Goal: Task Accomplishment & Management: Manage account settings

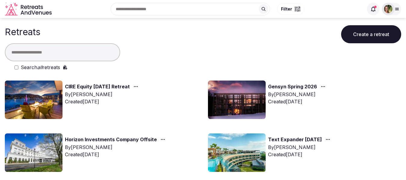
click at [73, 57] on input "text" at bounding box center [62, 52] width 115 height 18
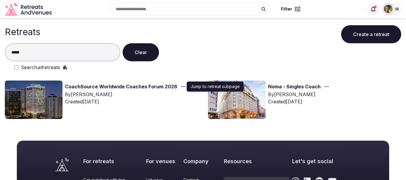
type input "*****"
click at [181, 88] on icon "button" at bounding box center [183, 86] width 5 height 5
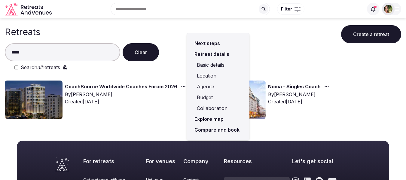
click at [208, 116] on link "Explore map" at bounding box center [218, 119] width 53 height 11
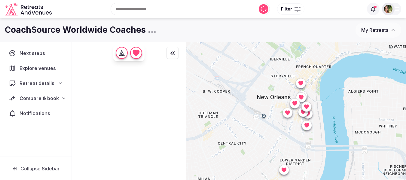
click at [48, 99] on span "Compare & book" at bounding box center [39, 98] width 39 height 7
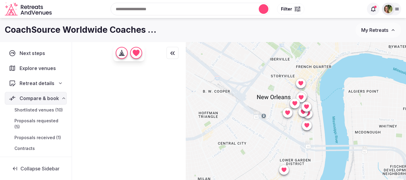
click at [45, 109] on span "Shortlisted venues (10)" at bounding box center [38, 110] width 48 height 6
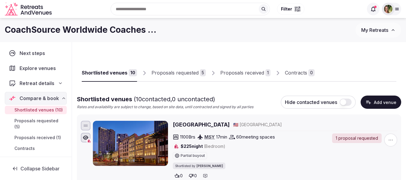
click at [230, 69] on div "Proposals received" at bounding box center [242, 72] width 44 height 7
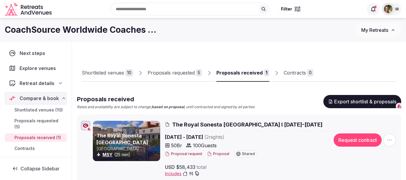
click at [230, 69] on div "Proposals received" at bounding box center [239, 72] width 46 height 7
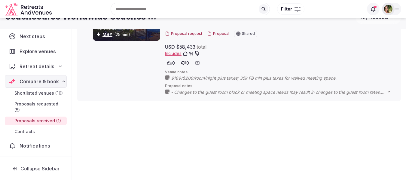
scroll to position [90, 0]
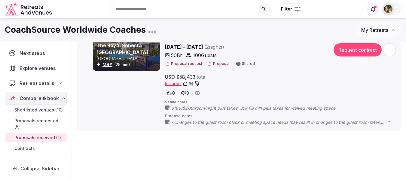
click at [0, 0] on icon at bounding box center [0, 0] width 0 height 0
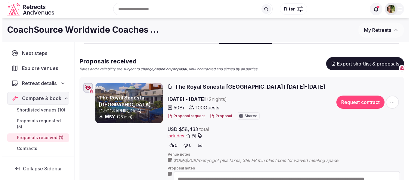
scroll to position [30, 0]
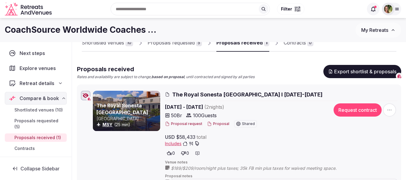
click at [219, 123] on button "Proposal" at bounding box center [218, 123] width 22 height 5
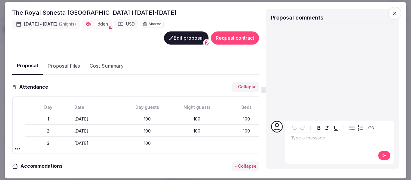
scroll to position [0, 0]
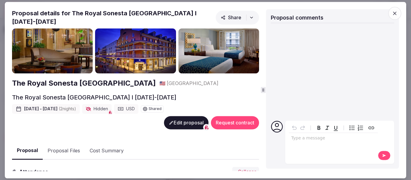
click at [301, 138] on div "editable markdown" at bounding box center [333, 139] width 89 height 12
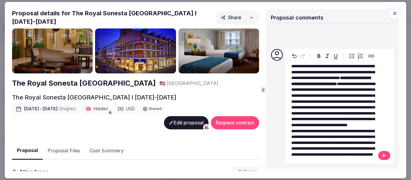
click at [381, 158] on icon at bounding box center [383, 155] width 5 height 4
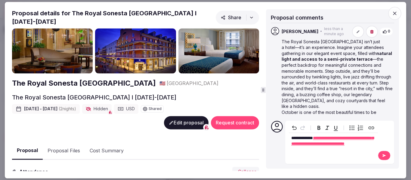
click at [383, 157] on icon at bounding box center [383, 155] width 3 height 3
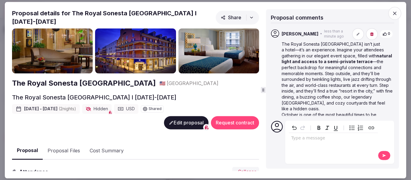
scroll to position [56, 0]
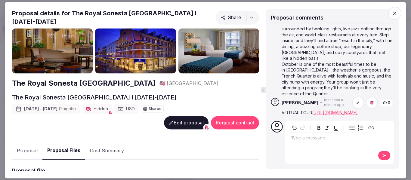
click at [60, 146] on button "Proposal Files" at bounding box center [63, 151] width 43 height 18
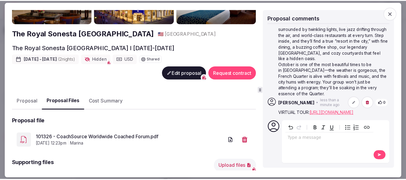
scroll to position [90, 0]
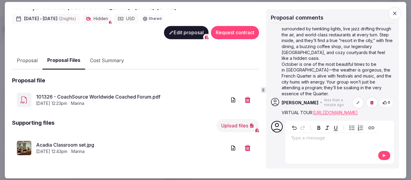
click at [69, 144] on link "Acadia Classroom set.jpg" at bounding box center [131, 145] width 190 height 7
click at [398, 14] on span "button" at bounding box center [394, 13] width 13 height 13
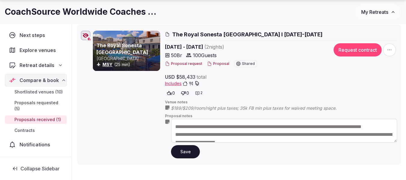
click at [188, 151] on button "Save" at bounding box center [185, 151] width 29 height 13
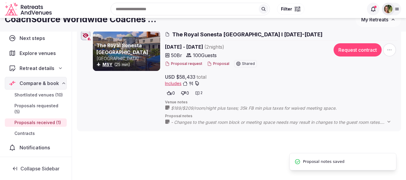
scroll to position [0, 0]
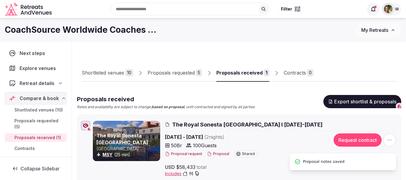
click at [167, 75] on div "Proposals requested" at bounding box center [171, 72] width 47 height 7
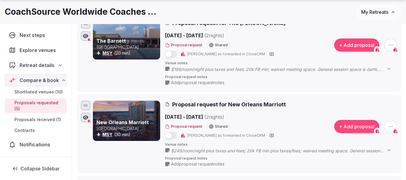
scroll to position [180, 0]
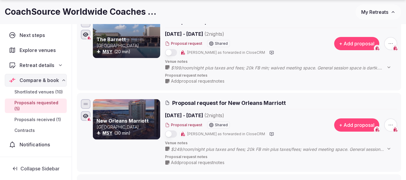
click at [263, 148] on span "$249/room/night plus taxes and fees; 20k FB min plus taxes/fees; waived meeting…" at bounding box center [284, 149] width 226 height 6
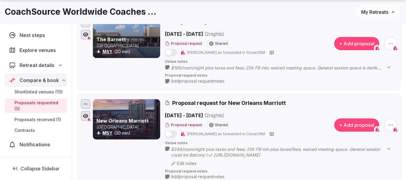
drag, startPoint x: 369, startPoint y: 156, endPoint x: 243, endPoint y: 154, distance: 126.3
click at [243, 154] on span "$249/room/night plus taxes and fees; 20k FB min plus taxes/fees; waived meeting…" at bounding box center [284, 152] width 226 height 12
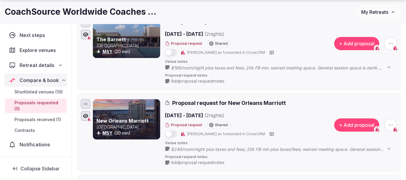
click at [0, 0] on icon at bounding box center [0, 0] width 0 height 0
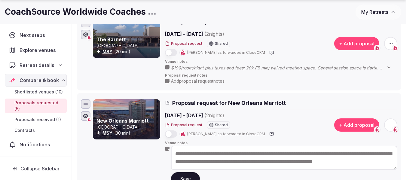
scroll to position [0, 0]
drag, startPoint x: 242, startPoint y: 163, endPoint x: 175, endPoint y: 160, distance: 67.4
click at [175, 160] on textarea "**********" at bounding box center [284, 158] width 226 height 24
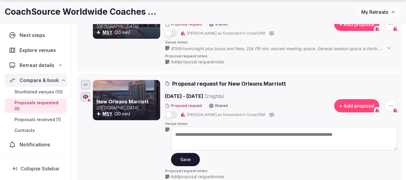
scroll to position [210, 0]
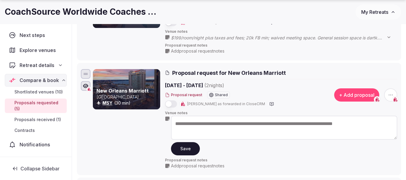
type textarea "**********"
click at [183, 145] on button "Save" at bounding box center [185, 148] width 29 height 13
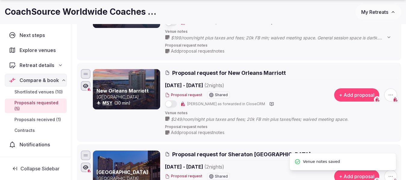
click at [0, 0] on icon at bounding box center [0, 0] width 0 height 0
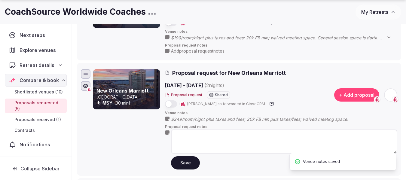
click at [185, 136] on textarea at bounding box center [284, 142] width 226 height 24
paste textarea "**********"
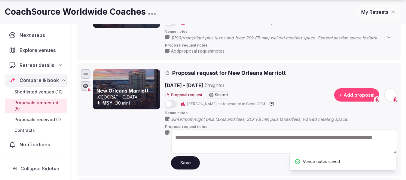
type textarea "**********"
click at [182, 162] on button "Save" at bounding box center [185, 162] width 29 height 13
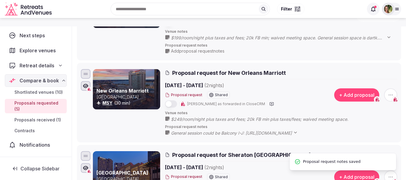
scroll to position [180, 0]
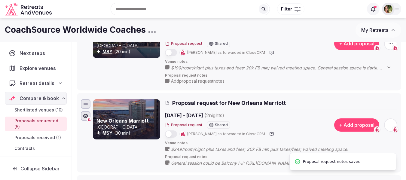
click at [234, 63] on span "Venue notes" at bounding box center [281, 61] width 232 height 5
click at [177, 68] on span "$199/room/night plus taxes and fees; 20k FB min; waived meeting space. General …" at bounding box center [284, 68] width 226 height 6
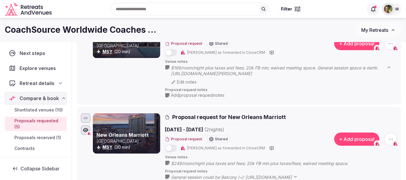
drag, startPoint x: 298, startPoint y: 73, endPoint x: 318, endPoint y: 70, distance: 19.5
click at [318, 70] on span "$199/room/night plus taxes and fees; 20k FB min; waived meeting space. General …" at bounding box center [284, 71] width 226 height 12
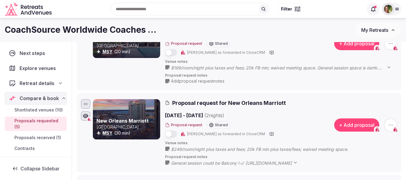
click at [0, 0] on icon at bounding box center [0, 0] width 0 height 0
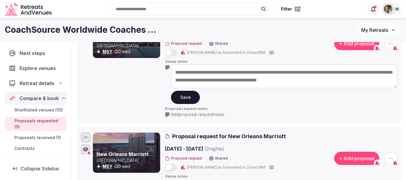
drag, startPoint x: 357, startPoint y: 81, endPoint x: 344, endPoint y: 71, distance: 16.2
click at [344, 71] on textarea "**********" at bounding box center [284, 76] width 226 height 24
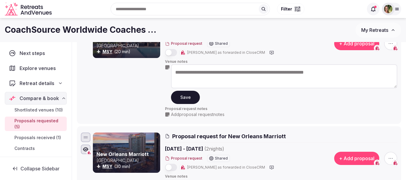
type textarea "**********"
click at [191, 94] on button "Save" at bounding box center [185, 97] width 29 height 13
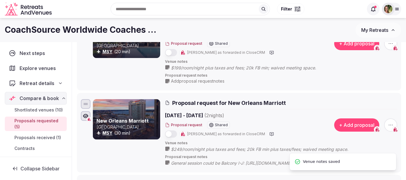
click at [183, 81] on span "Add proposal request notes" at bounding box center [198, 81] width 54 height 6
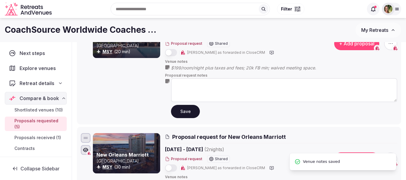
drag, startPoint x: 180, startPoint y: 78, endPoint x: 176, endPoint y: 84, distance: 7.0
click at [177, 84] on textarea at bounding box center [284, 90] width 226 height 24
paste textarea "**********"
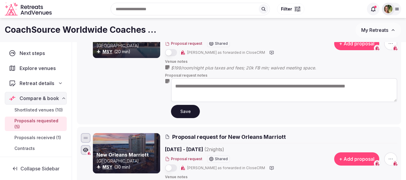
type textarea "**********"
click at [188, 110] on button "Save" at bounding box center [185, 111] width 29 height 13
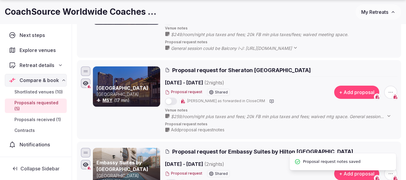
scroll to position [301, 0]
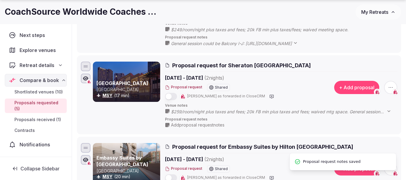
click at [0, 0] on icon at bounding box center [0, 0] width 0 height 0
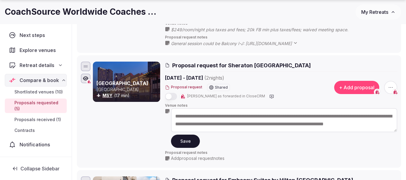
scroll to position [2, 0]
drag, startPoint x: 277, startPoint y: 130, endPoint x: 165, endPoint y: 121, distance: 112.5
click at [165, 121] on div "**********" at bounding box center [281, 128] width 232 height 40
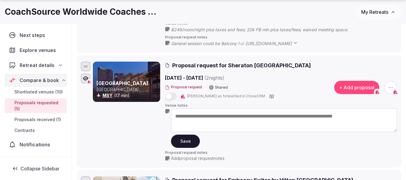
scroll to position [0, 0]
type textarea "**********"
click at [185, 137] on button "Save" at bounding box center [185, 141] width 29 height 13
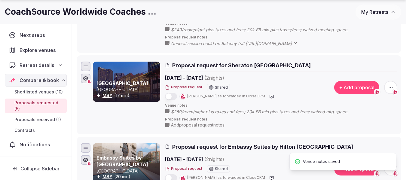
click at [0, 0] on icon at bounding box center [0, 0] width 0 height 0
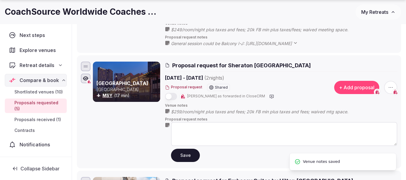
click at [189, 130] on textarea at bounding box center [284, 134] width 226 height 24
paste textarea "**********"
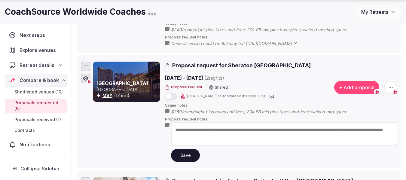
type textarea "**********"
click at [188, 152] on button "Save" at bounding box center [185, 155] width 29 height 13
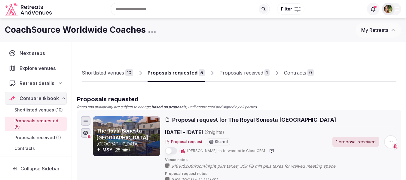
click at [251, 75] on div "Proposals received" at bounding box center [241, 72] width 44 height 7
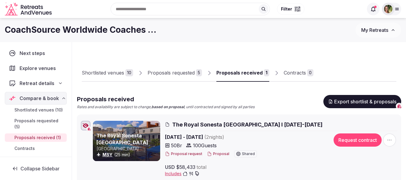
click at [84, 125] on icon "button" at bounding box center [86, 125] width 6 height 5
click at [216, 154] on button "Proposal" at bounding box center [218, 153] width 22 height 5
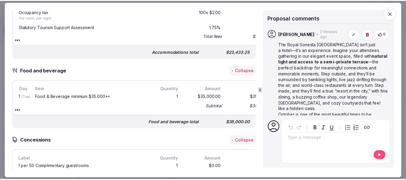
scroll to position [163, 0]
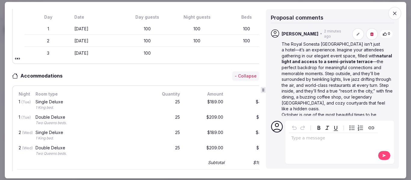
click at [396, 14] on icon "button" at bounding box center [395, 13] width 4 height 4
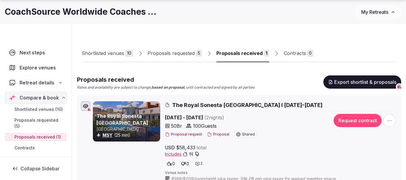
scroll to position [30, 0]
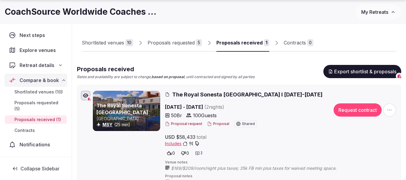
click at [173, 45] on div "Proposals requested" at bounding box center [171, 42] width 47 height 7
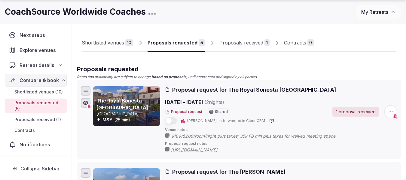
click at [370, 13] on span "My Retreats" at bounding box center [374, 12] width 27 height 6
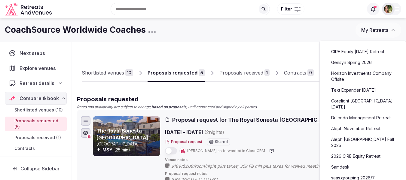
click at [388, 11] on img at bounding box center [388, 9] width 8 height 8
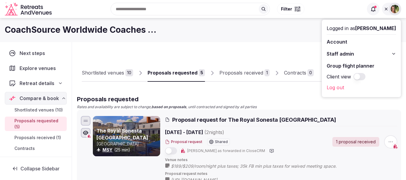
click at [366, 76] on button "Client view" at bounding box center [359, 76] width 12 height 7
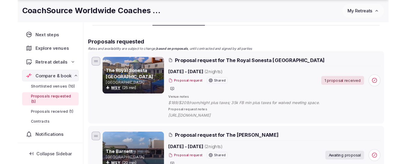
scroll to position [60, 0]
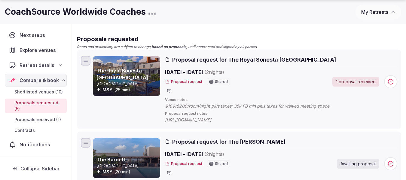
click at [223, 121] on span "https://visitingmedia.com/tt8/?ttid=royal-sonesta-new-orleans#/3d-model/0/6" at bounding box center [194, 120] width 58 height 6
drag, startPoint x: 319, startPoint y: 119, endPoint x: 179, endPoint y: 120, distance: 139.2
click at [179, 120] on span "https://visitingmedia.com/tt8/?ttid=royal-sonesta-new-orleans#/3d-model/0/6" at bounding box center [194, 120] width 58 height 6
drag, startPoint x: 168, startPoint y: 120, endPoint x: 260, endPoint y: 129, distance: 92.2
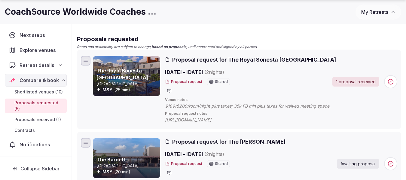
click at [223, 119] on span "https://visitingmedia.com/tt8/?ttid=royal-sonesta-new-orleans#/3d-model/0/6" at bounding box center [194, 120] width 58 height 6
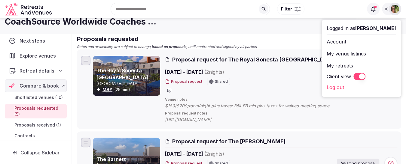
scroll to position [0, 0]
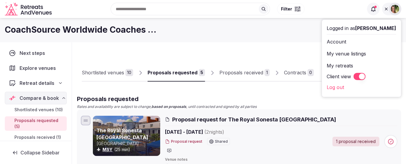
click at [314, 29] on div "CoachSource Worldwide Coaches Forum 2026" at bounding box center [180, 30] width 351 height 12
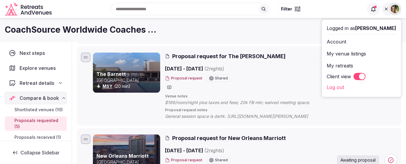
scroll to position [120, 0]
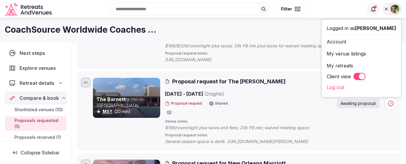
click at [386, 9] on icon at bounding box center [386, 9] width 3 height 3
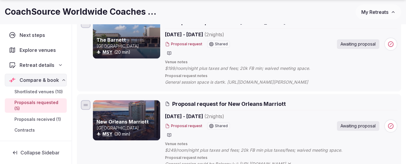
scroll to position [180, 0]
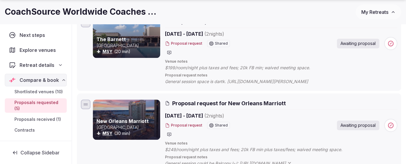
drag, startPoint x: 164, startPoint y: 81, endPoint x: 235, endPoint y: 79, distance: 71.3
click at [245, 80] on div "The Barnett United States MSY (20 min) Proposal request for The Barnett Oct 13t…" at bounding box center [245, 51] width 304 height 67
drag, startPoint x: 227, startPoint y: 81, endPoint x: 360, endPoint y: 78, distance: 133.5
click at [320, 79] on span "General session space is dartk. https://visitingmedia.com/tt8/?ttid=the-barnett…" at bounding box center [242, 82] width 155 height 6
drag, startPoint x: 359, startPoint y: 79, endPoint x: 228, endPoint y: 80, distance: 130.8
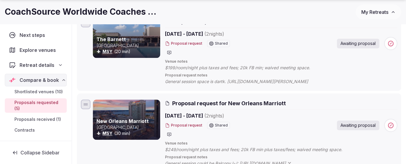
click at [228, 80] on span "General session space is dartk. https://visitingmedia.com/tt8/?ttid=the-barnett…" at bounding box center [242, 82] width 155 height 6
drag, startPoint x: 228, startPoint y: 80, endPoint x: 236, endPoint y: 80, distance: 8.1
click at [236, 80] on span "General session space is dartk. https://visitingmedia.com/tt8/?ttid=the-barnett…" at bounding box center [242, 82] width 155 height 6
drag, startPoint x: 228, startPoint y: 81, endPoint x: 284, endPoint y: 81, distance: 55.6
click at [271, 81] on span "General session space is dartk. https://visitingmedia.com/tt8/?ttid=the-barnett…" at bounding box center [242, 82] width 155 height 6
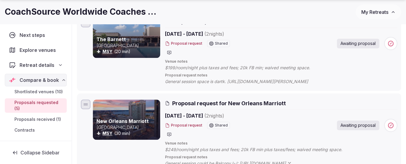
drag, startPoint x: 356, startPoint y: 80, endPoint x: 227, endPoint y: 82, distance: 129.0
click at [227, 82] on span "General session space is dartk. https://visitingmedia.com/tt8/?ttid=the-barnett…" at bounding box center [242, 82] width 155 height 6
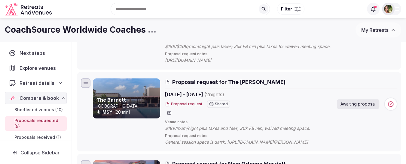
scroll to position [60, 0]
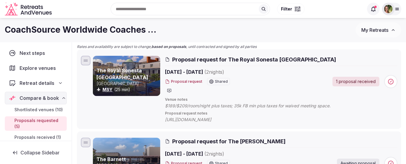
click at [392, 11] on div at bounding box center [388, 9] width 8 height 8
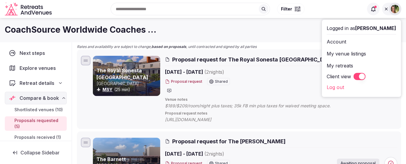
click at [366, 77] on button "Client view" at bounding box center [359, 76] width 12 height 7
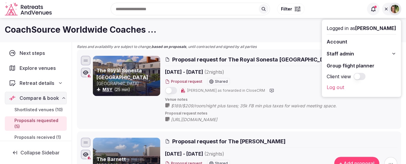
click at [312, 27] on div "CoachSource Worldwide Coaches Forum 2026" at bounding box center [180, 30] width 351 height 12
click at [387, 9] on icon at bounding box center [386, 9] width 5 height 5
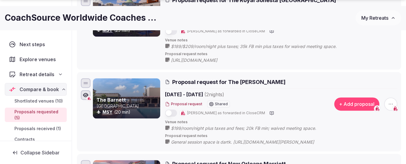
scroll to position [120, 0]
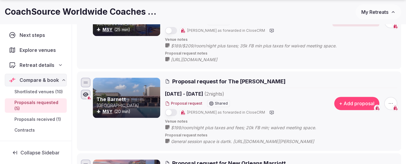
click at [0, 0] on icon at bounding box center [0, 0] width 0 height 0
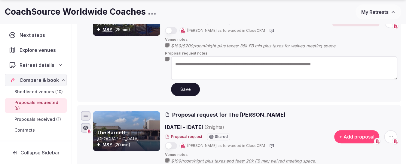
drag, startPoint x: 359, startPoint y: 67, endPoint x: 207, endPoint y: 62, distance: 152.5
click at [207, 62] on textarea "**********" at bounding box center [284, 68] width 226 height 24
click at [372, 67] on textarea "**********" at bounding box center [284, 68] width 226 height 24
click at [189, 88] on button "Save" at bounding box center [185, 89] width 29 height 13
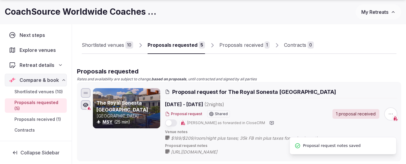
scroll to position [0, 0]
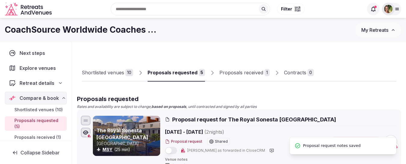
click at [393, 11] on div at bounding box center [388, 9] width 13 height 13
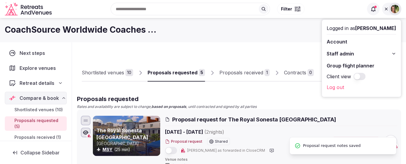
click at [366, 78] on button "Client view" at bounding box center [359, 76] width 12 height 7
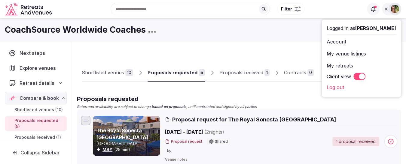
click at [385, 8] on icon at bounding box center [386, 9] width 3 height 3
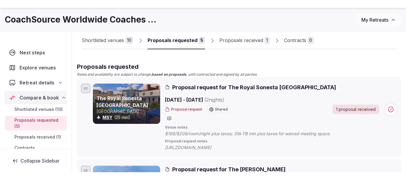
scroll to position [90, 0]
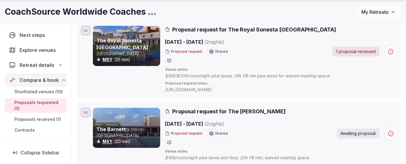
drag, startPoint x: 328, startPoint y: 92, endPoint x: 176, endPoint y: 90, distance: 151.5
click at [176, 90] on span "https://visitingmedia.com/tt8/?ttid=royal-sonesta-new-orleans#/3d-model/0/6" at bounding box center [194, 90] width 58 height 6
drag, startPoint x: 169, startPoint y: 89, endPoint x: 242, endPoint y: 90, distance: 73.1
click at [223, 90] on span "https://visitingmedia.com/tt8/?ttid=royal-sonesta-new-orleans#/3d-model/0/6" at bounding box center [194, 90] width 58 height 6
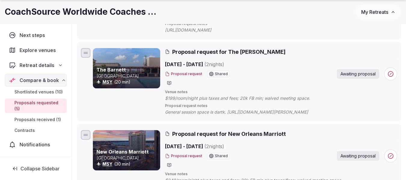
scroll to position [150, 0]
click at [377, 12] on span "My Retreats" at bounding box center [374, 12] width 27 height 6
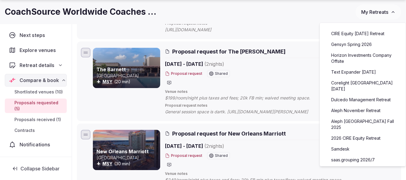
scroll to position [30, 0]
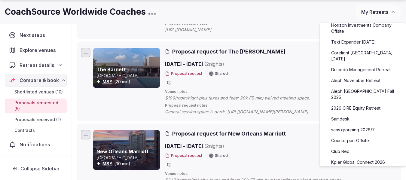
click at [351, 136] on link "Counterpart Offsite" at bounding box center [363, 141] width 74 height 10
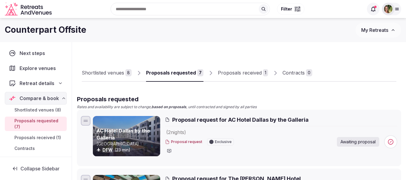
click at [234, 72] on div "Proposals received" at bounding box center [240, 72] width 44 height 7
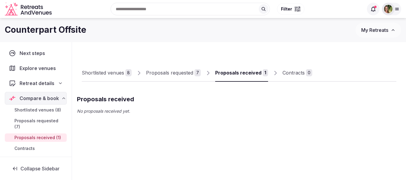
click at [234, 72] on div "Proposals received" at bounding box center [238, 72] width 46 height 7
click at [178, 72] on div "Proposals requested" at bounding box center [169, 72] width 47 height 7
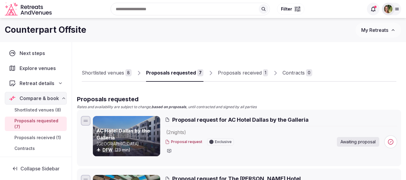
drag, startPoint x: 237, startPoint y: 74, endPoint x: 236, endPoint y: 71, distance: 3.1
click at [237, 74] on div "Proposals received" at bounding box center [240, 72] width 44 height 7
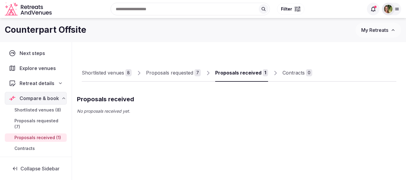
click at [151, 73] on div "Proposals requested" at bounding box center [169, 72] width 47 height 7
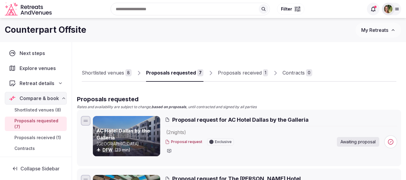
click at [388, 8] on img at bounding box center [388, 9] width 8 height 8
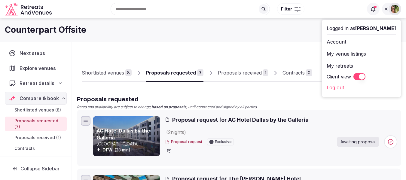
click at [366, 75] on button "Client view" at bounding box center [359, 76] width 12 height 7
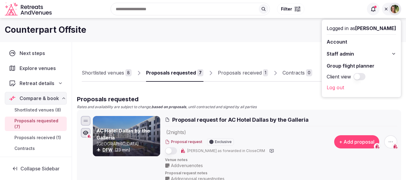
click at [230, 71] on div "Proposals received" at bounding box center [240, 72] width 44 height 7
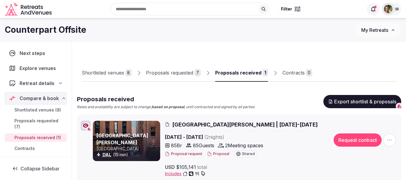
click at [243, 71] on div "Proposals received" at bounding box center [238, 72] width 46 height 7
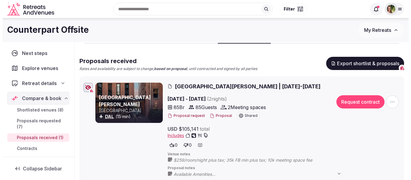
scroll to position [38, 0]
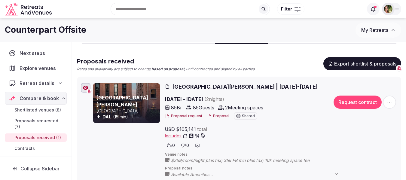
click at [219, 114] on button "Proposal" at bounding box center [218, 116] width 22 height 5
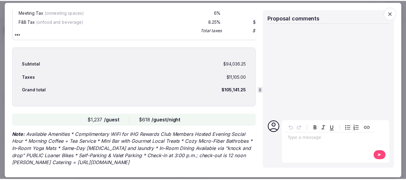
scroll to position [879, 0]
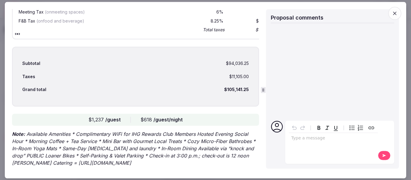
drag, startPoint x: 395, startPoint y: 12, endPoint x: 318, endPoint y: 8, distance: 77.6
click at [395, 12] on icon "button" at bounding box center [395, 13] width 4 height 4
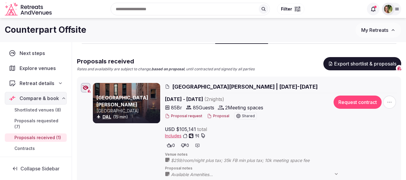
click at [377, 27] on span "My Retreats" at bounding box center [374, 30] width 27 height 6
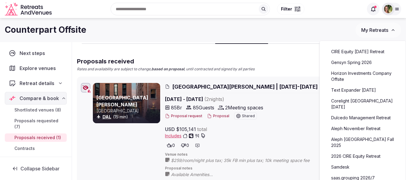
click at [396, 9] on icon at bounding box center [397, 9] width 5 height 5
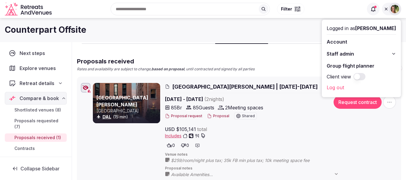
click at [299, 36] on div "Counterpart Offsite My Retreats" at bounding box center [203, 30] width 406 height 15
click at [384, 8] on icon at bounding box center [386, 9] width 5 height 5
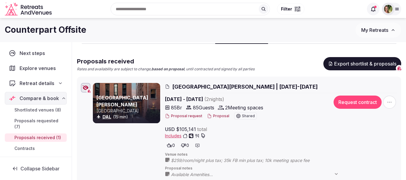
click at [378, 30] on span "My Retreats" at bounding box center [374, 30] width 27 height 6
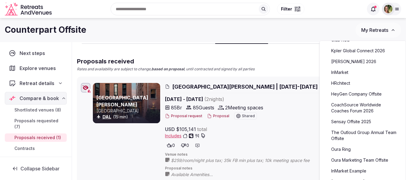
scroll to position [210, 0]
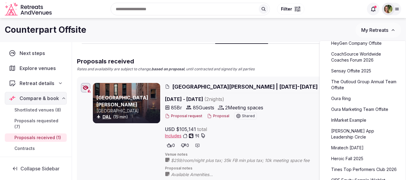
click at [378, 29] on span "My Retreats" at bounding box center [374, 30] width 27 height 6
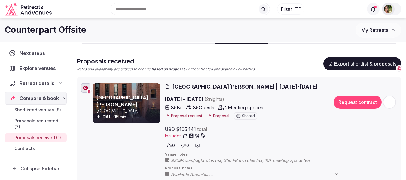
click at [378, 28] on span "My Retreats" at bounding box center [374, 30] width 27 height 6
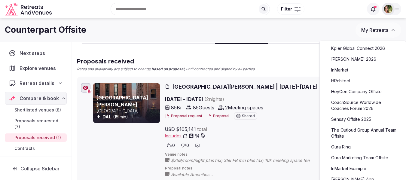
scroll to position [240, 0]
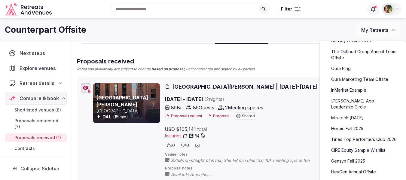
click at [353, 156] on link "Gensyn Fall 2025" at bounding box center [363, 161] width 74 height 10
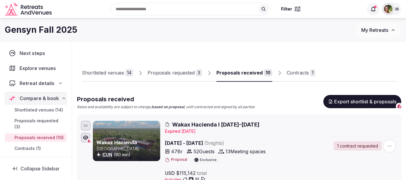
click at [108, 73] on div "Shortlisted venues" at bounding box center [103, 72] width 42 height 7
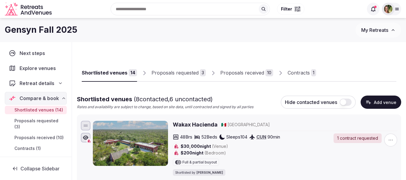
click at [187, 124] on h2 "Wakax Hacienda" at bounding box center [195, 125] width 45 height 8
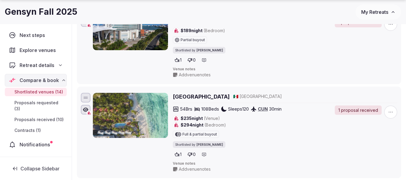
scroll to position [301, 0]
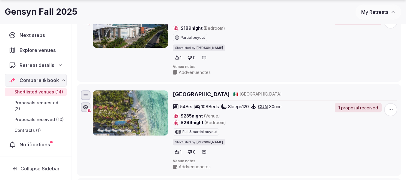
click at [204, 94] on h2 "Petit Lafitte Hotel" at bounding box center [201, 94] width 57 height 8
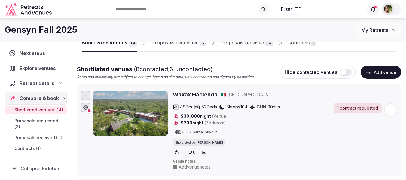
scroll to position [0, 0]
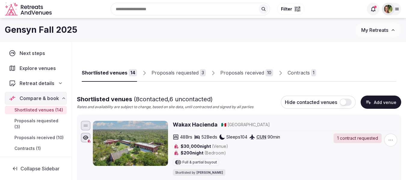
click at [370, 32] on span "My Retreats" at bounding box center [374, 30] width 27 height 6
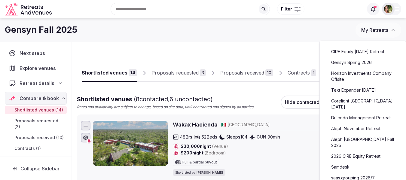
click at [347, 114] on link "Dulcedo Management Retreat" at bounding box center [363, 118] width 74 height 10
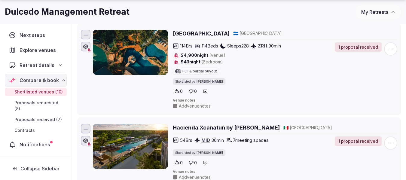
scroll to position [391, 0]
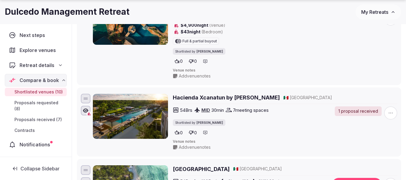
click at [209, 99] on h2 "Hacienda Xcanatun by Angsana" at bounding box center [226, 98] width 107 height 8
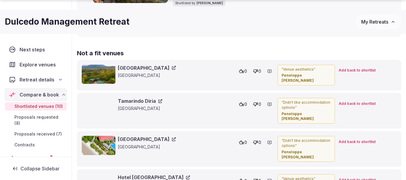
scroll to position [1082, 0]
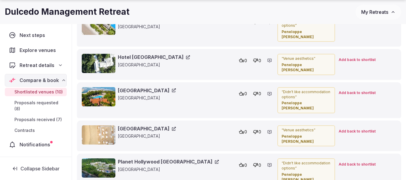
click at [155, 125] on link "Bahia Hotel & Beach House" at bounding box center [147, 128] width 58 height 7
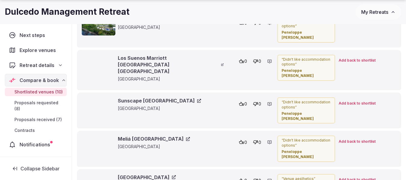
scroll to position [1232, 0]
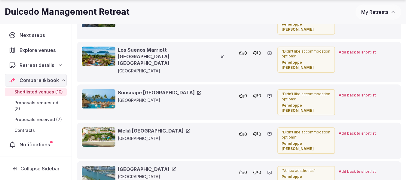
click at [167, 89] on link "Sunscape Puerto Vallarta Resort" at bounding box center [159, 92] width 83 height 7
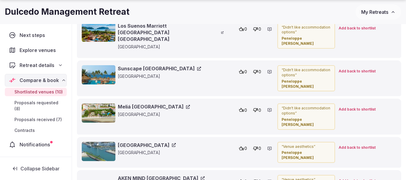
scroll to position [1292, 0]
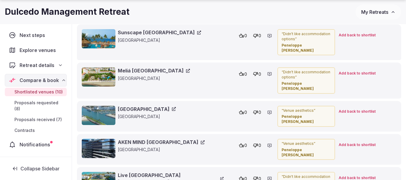
click at [144, 139] on link "AKEN MIND [GEOGRAPHIC_DATA]" at bounding box center [161, 142] width 87 height 7
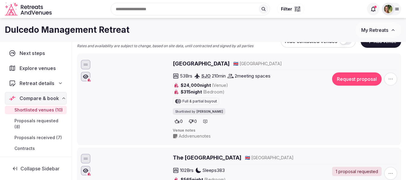
scroll to position [0, 0]
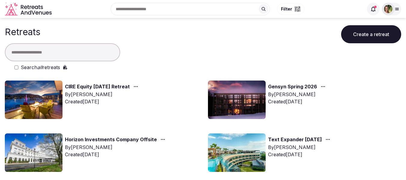
click at [373, 33] on button "Create a retreat" at bounding box center [371, 34] width 60 height 18
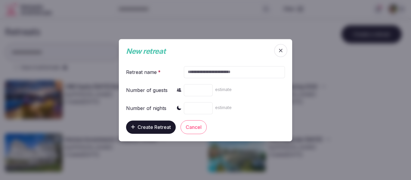
click at [205, 71] on input "text" at bounding box center [234, 72] width 101 height 12
type input "**********"
click at [152, 127] on span "Create Retreat" at bounding box center [153, 127] width 33 height 6
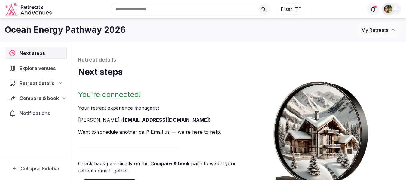
click at [28, 93] on div "Compare & book" at bounding box center [36, 98] width 62 height 13
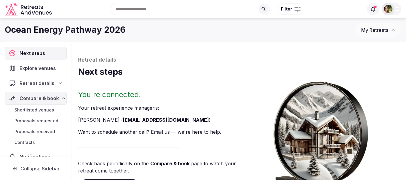
click at [36, 69] on span "Explore venues" at bounding box center [39, 68] width 38 height 7
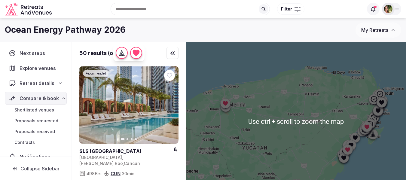
scroll to position [30, 0]
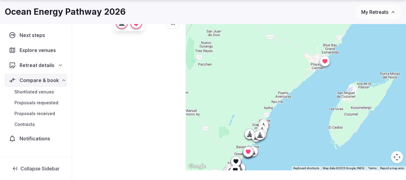
drag, startPoint x: 322, startPoint y: 67, endPoint x: 293, endPoint y: 174, distance: 110.8
click at [293, 174] on div "← Move left → Move right ↑ Move up ↓ Move down + Zoom in - Zoom out Home Jump l…" at bounding box center [239, 103] width 334 height 182
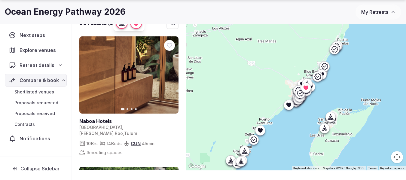
drag, startPoint x: 310, startPoint y: 133, endPoint x: 291, endPoint y: 158, distance: 32.0
click at [291, 158] on div at bounding box center [296, 91] width 220 height 158
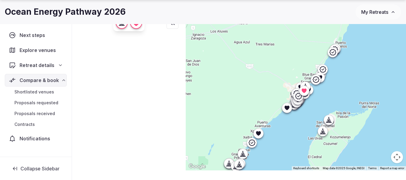
drag, startPoint x: 340, startPoint y: 99, endPoint x: 328, endPoint y: 113, distance: 18.6
click at [328, 114] on div at bounding box center [296, 91] width 220 height 158
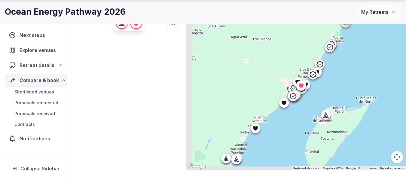
drag, startPoint x: 347, startPoint y: 108, endPoint x: 351, endPoint y: 66, distance: 42.9
click at [381, 45] on div at bounding box center [296, 91] width 220 height 158
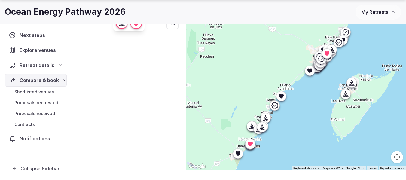
drag, startPoint x: 283, startPoint y: 141, endPoint x: 306, endPoint y: 121, distance: 30.0
click at [306, 121] on div at bounding box center [296, 91] width 220 height 158
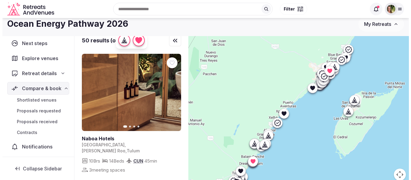
scroll to position [0, 0]
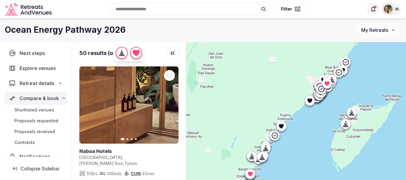
click at [295, 9] on div at bounding box center [296, 9] width 2 height 2
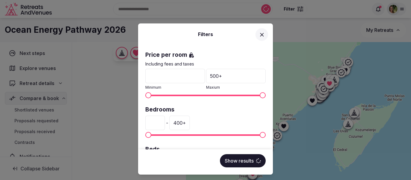
scroll to position [120, 0]
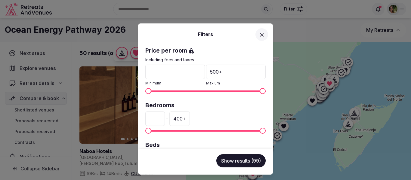
drag, startPoint x: 158, startPoint y: 121, endPoint x: 135, endPoint y: 122, distance: 22.9
click at [135, 122] on div "Filters Venue name Status All Published Draft Rating Any Indoor meeting spaces …" at bounding box center [205, 90] width 411 height 180
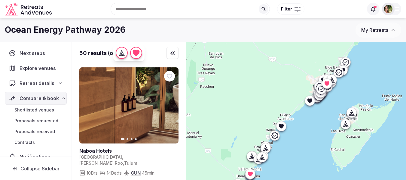
click at [296, 8] on div at bounding box center [296, 9] width 1 height 2
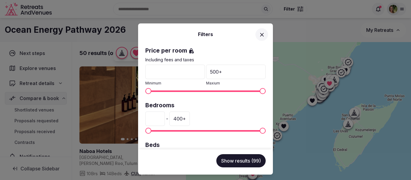
drag, startPoint x: 157, startPoint y: 116, endPoint x: 134, endPoint y: 120, distance: 22.9
click at [134, 120] on div "Filters Venue name Status All Published Draft Rating Any Indoor meeting spaces …" at bounding box center [205, 90] width 411 height 180
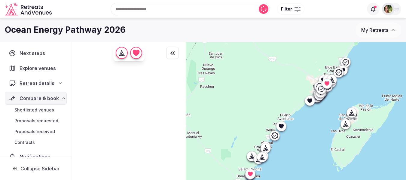
click at [296, 11] on div at bounding box center [298, 11] width 6 height 2
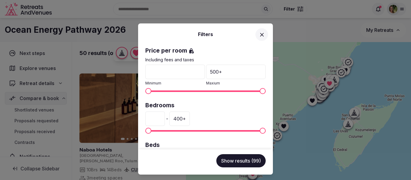
drag, startPoint x: 153, startPoint y: 120, endPoint x: 133, endPoint y: 122, distance: 20.5
click at [133, 122] on div "Filters Venue name Status All Published Draft Rating Any Indoor meeting spaces …" at bounding box center [205, 90] width 411 height 180
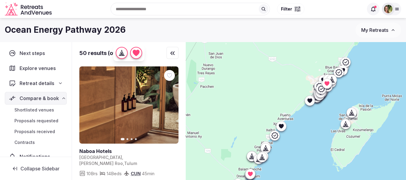
click at [296, 9] on div at bounding box center [296, 9] width 1 height 2
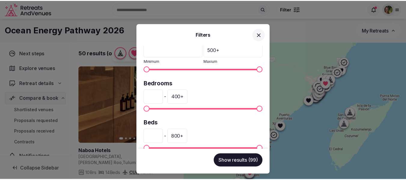
scroll to position [150, 0]
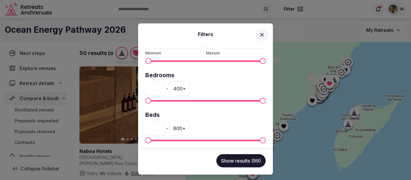
drag, startPoint x: 155, startPoint y: 90, endPoint x: 147, endPoint y: 90, distance: 8.4
click at [147, 90] on input "*" at bounding box center [155, 88] width 20 height 14
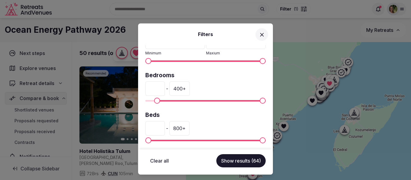
type input "**"
click at [188, 89] on div "400 +" at bounding box center [179, 88] width 20 height 14
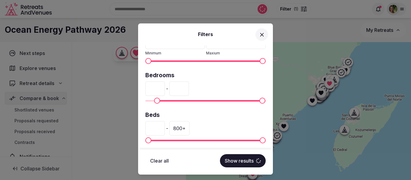
drag, startPoint x: 198, startPoint y: 87, endPoint x: 175, endPoint y: 90, distance: 23.6
click at [175, 90] on div "** - ***" at bounding box center [205, 88] width 120 height 14
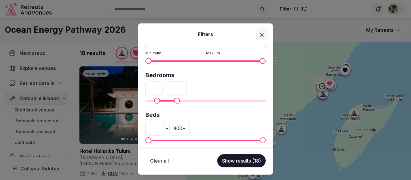
type input "***"
click at [238, 159] on button "Show results (18)" at bounding box center [241, 160] width 48 height 13
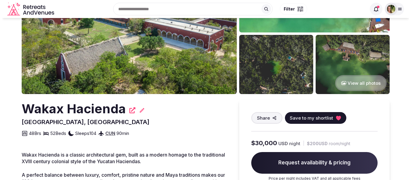
scroll to position [120, 0]
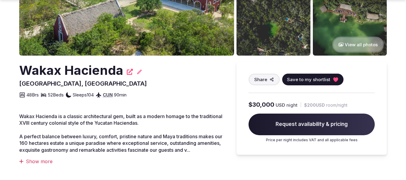
click at [314, 79] on span "Save to my shortlist" at bounding box center [308, 79] width 43 height 6
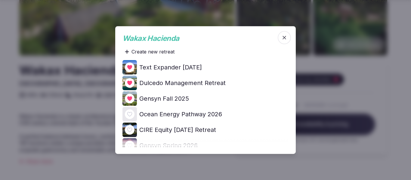
click at [0, 0] on icon at bounding box center [0, 0] width 0 height 0
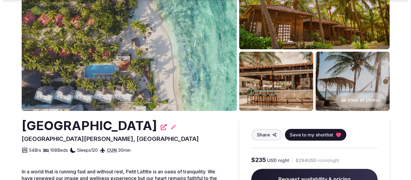
scroll to position [90, 0]
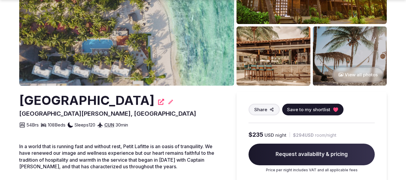
click at [315, 109] on span "Save to my shortlist" at bounding box center [308, 109] width 43 height 6
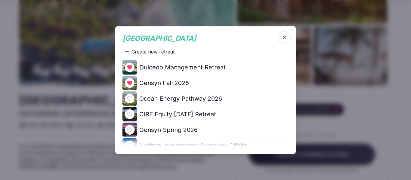
click at [126, 100] on div at bounding box center [130, 99] width 10 height 10
click at [0, 0] on icon at bounding box center [0, 0] width 0 height 0
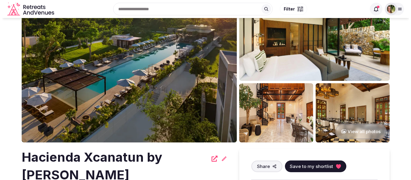
scroll to position [90, 0]
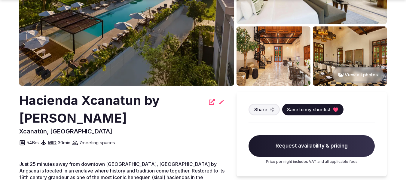
click at [301, 108] on span "Save to my shortlist" at bounding box center [308, 109] width 43 height 6
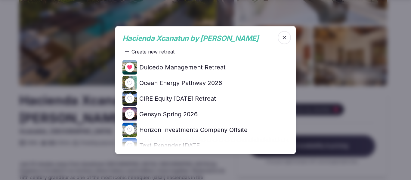
click at [0, 0] on icon at bounding box center [0, 0] width 0 height 0
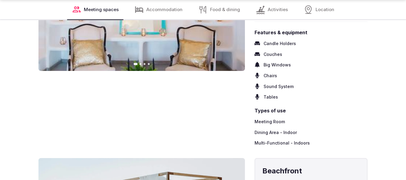
scroll to position [1082, 0]
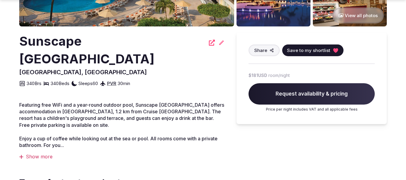
scroll to position [150, 0]
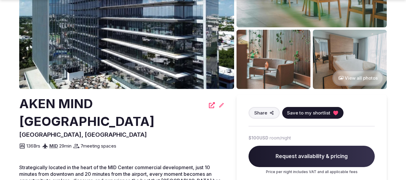
scroll to position [90, 0]
